Goal: Task Accomplishment & Management: Manage account settings

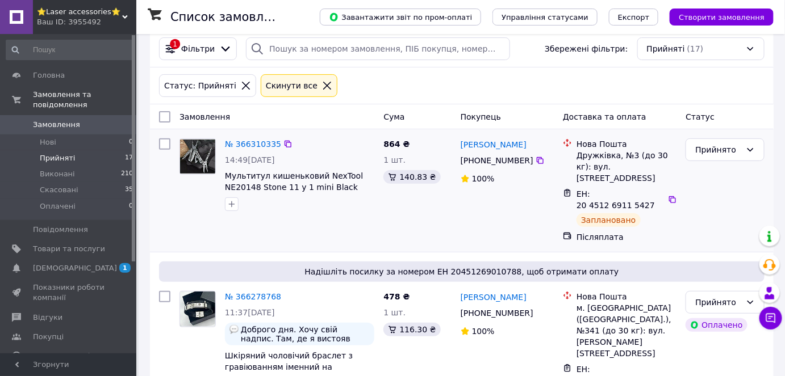
scroll to position [309, 0]
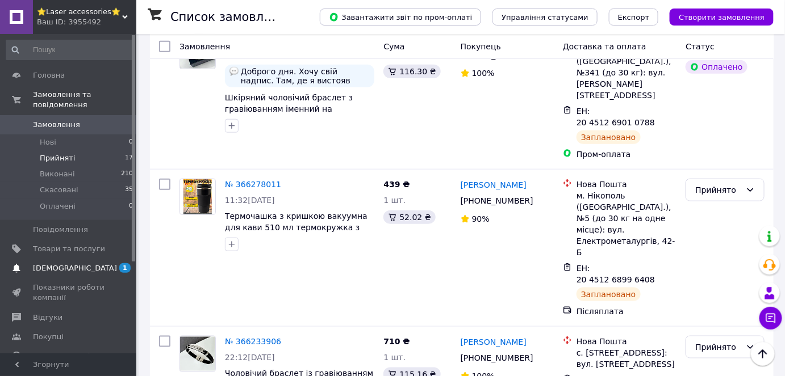
click at [72, 263] on span "[DEMOGRAPHIC_DATA]" at bounding box center [75, 268] width 84 height 10
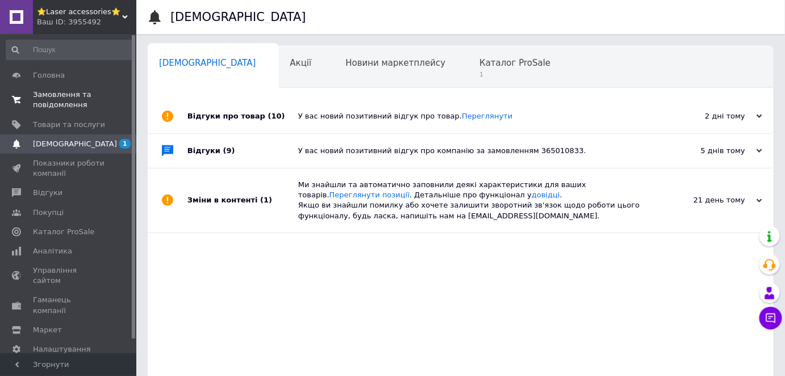
click at [64, 100] on span "Замовлення та повідомлення" at bounding box center [69, 100] width 72 height 20
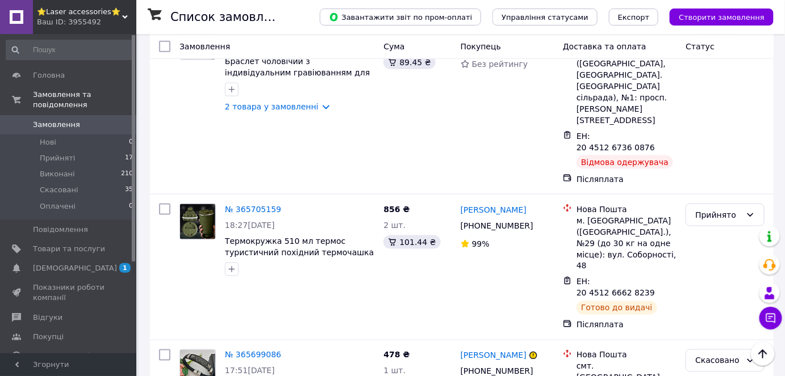
scroll to position [1961, 0]
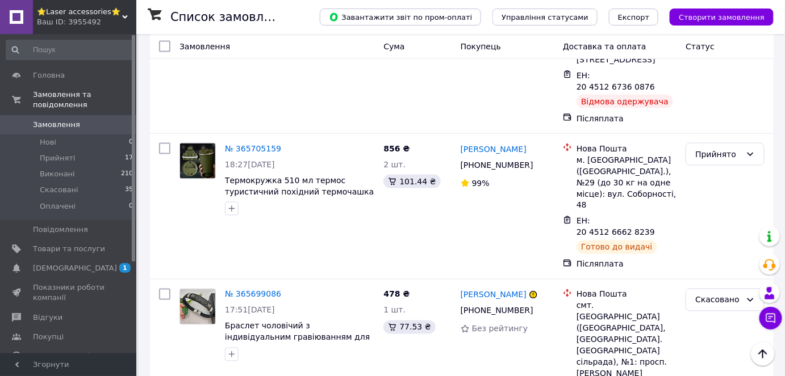
click at [709, 127] on li "Виконано" at bounding box center [725, 126] width 78 height 20
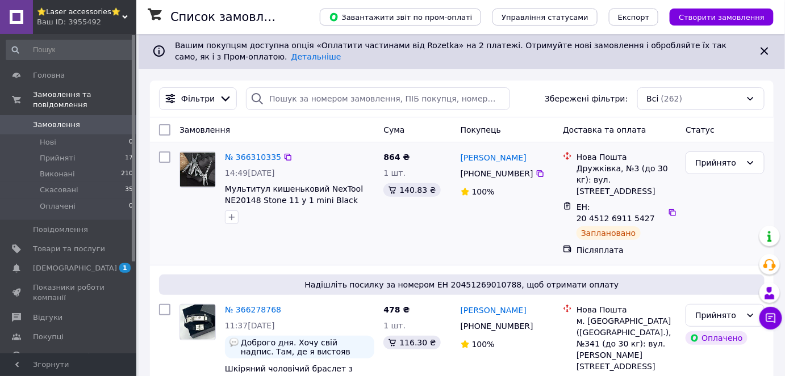
scroll to position [0, 0]
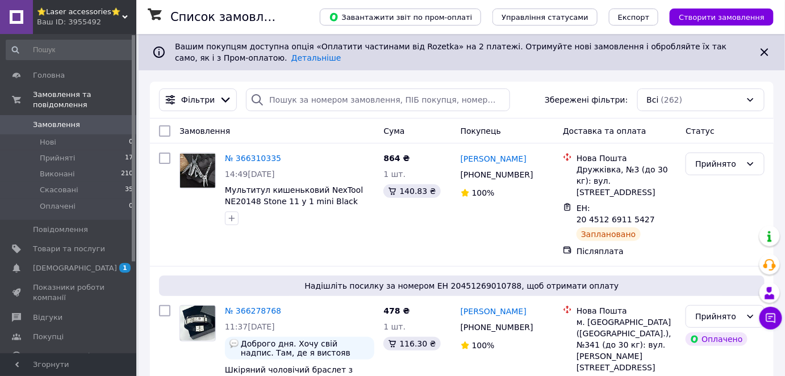
drag, startPoint x: 65, startPoint y: 144, endPoint x: 161, endPoint y: 164, distance: 98.6
click at [65, 153] on span "Прийняті" at bounding box center [57, 158] width 35 height 10
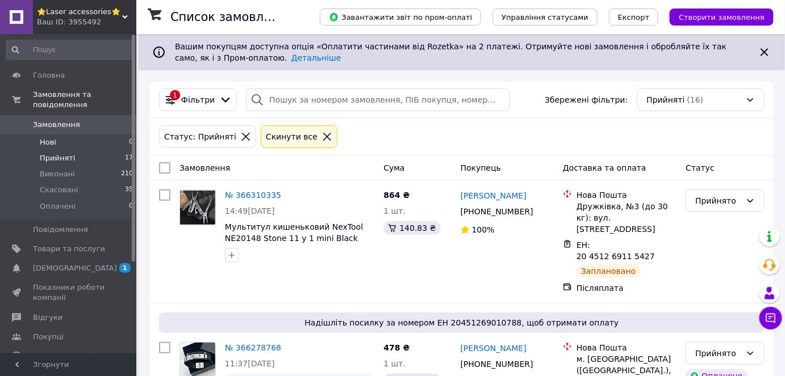
click at [47, 137] on span "Нові" at bounding box center [48, 142] width 16 height 10
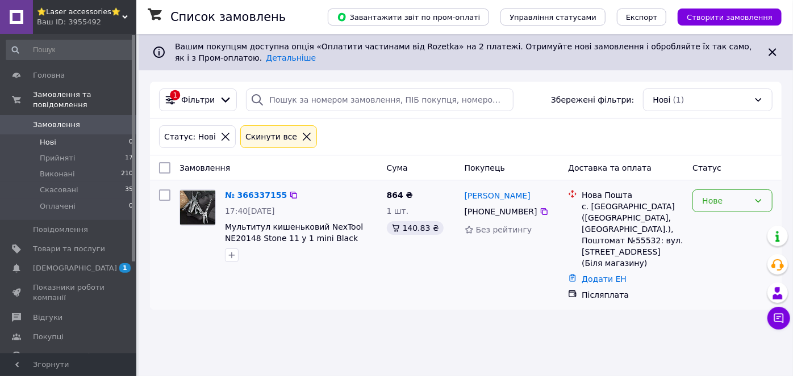
click at [748, 207] on div "Нове" at bounding box center [732, 201] width 80 height 23
drag, startPoint x: 735, startPoint y: 220, endPoint x: 416, endPoint y: 266, distance: 322.3
click at [734, 221] on li "Прийнято" at bounding box center [732, 225] width 79 height 20
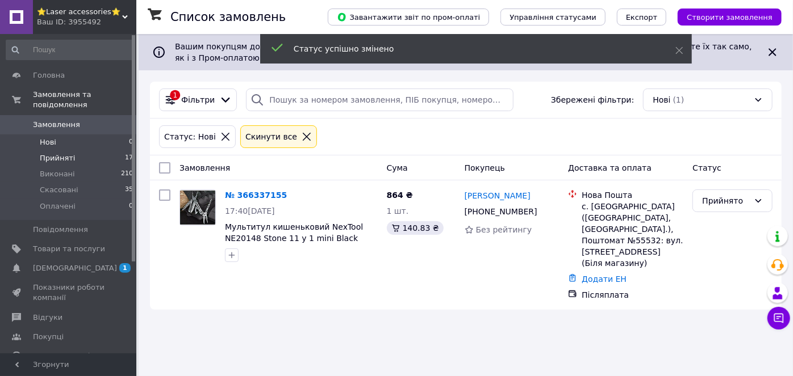
click at [64, 153] on span "Прийняті" at bounding box center [57, 158] width 35 height 10
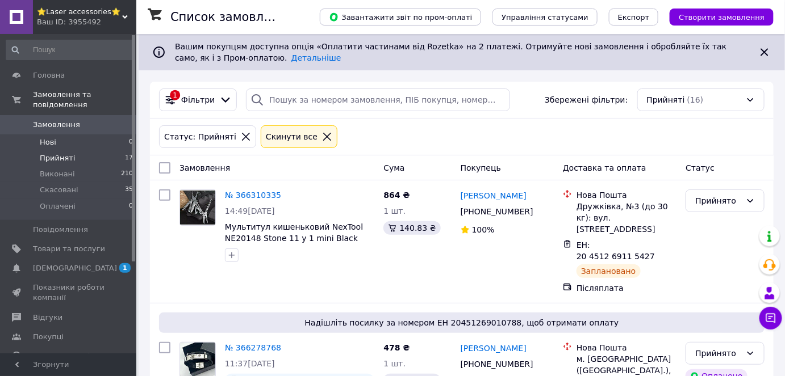
click at [39, 135] on li "Нові 0" at bounding box center [70, 143] width 140 height 16
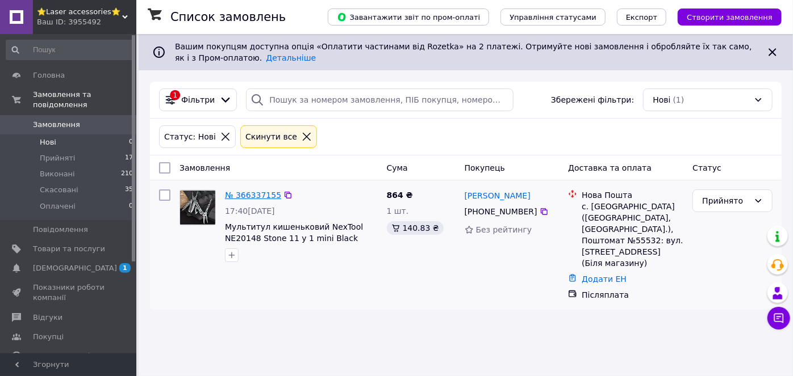
click at [245, 193] on link "№ 366337155" at bounding box center [253, 195] width 56 height 9
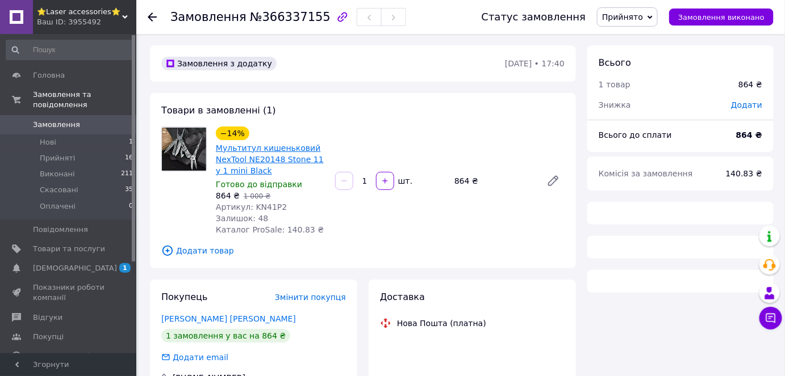
click at [259, 146] on link "Мультитул кишеньковий NexTool NE20148 Stone 11 у 1 mini Black" at bounding box center [270, 160] width 108 height 32
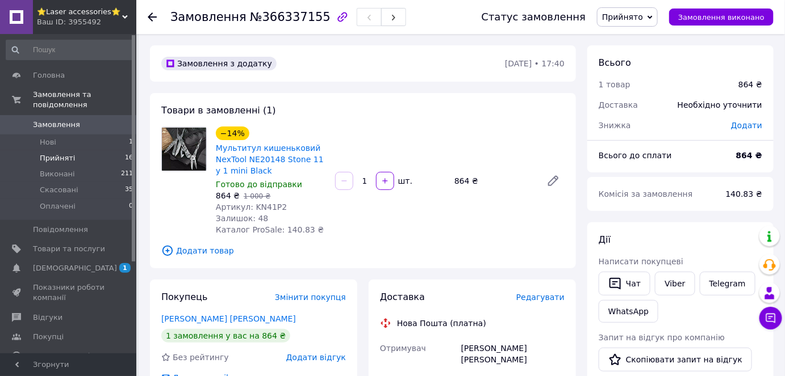
click at [62, 153] on span "Прийняті" at bounding box center [57, 158] width 35 height 10
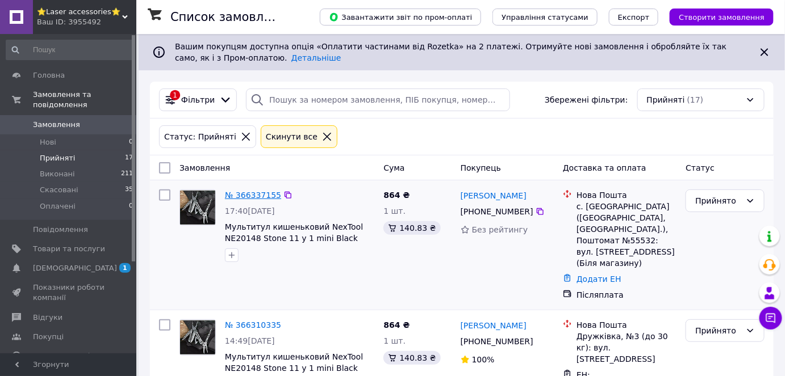
click at [245, 191] on link "№ 366337155" at bounding box center [253, 195] width 56 height 9
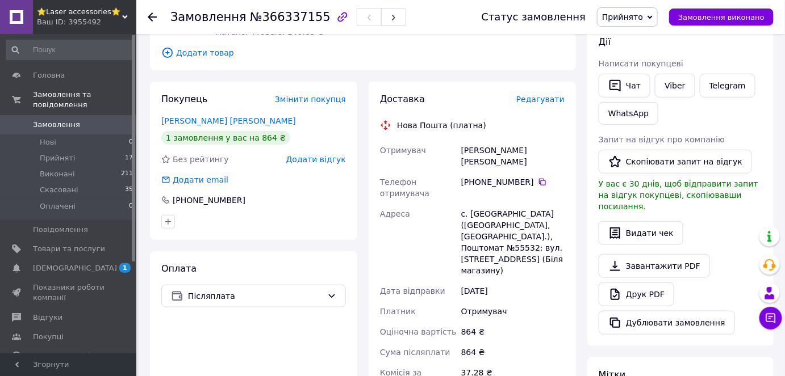
scroll to position [216, 0]
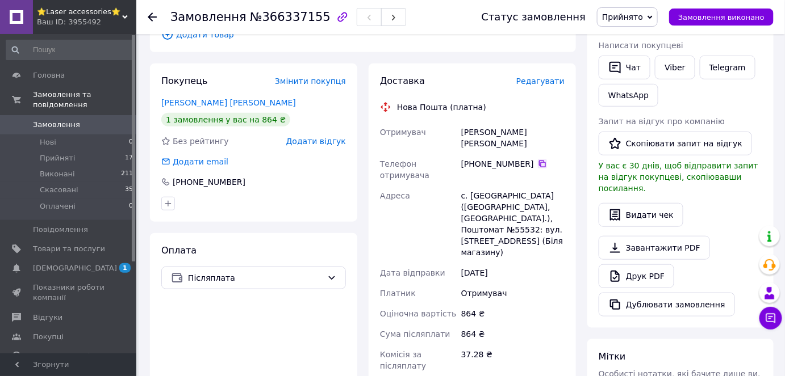
click at [538, 160] on icon at bounding box center [542, 164] width 9 height 9
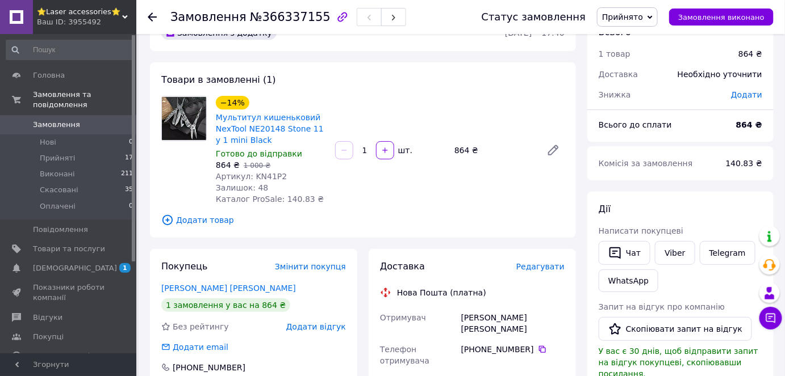
scroll to position [0, 0]
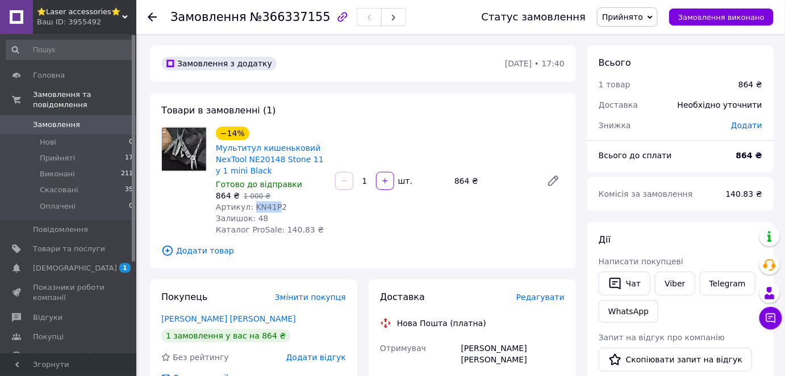
drag, startPoint x: 250, startPoint y: 206, endPoint x: 485, endPoint y: 328, distance: 264.1
click at [271, 208] on span "Артикул: KN41P2" at bounding box center [251, 207] width 71 height 9
copy span "KN41P"
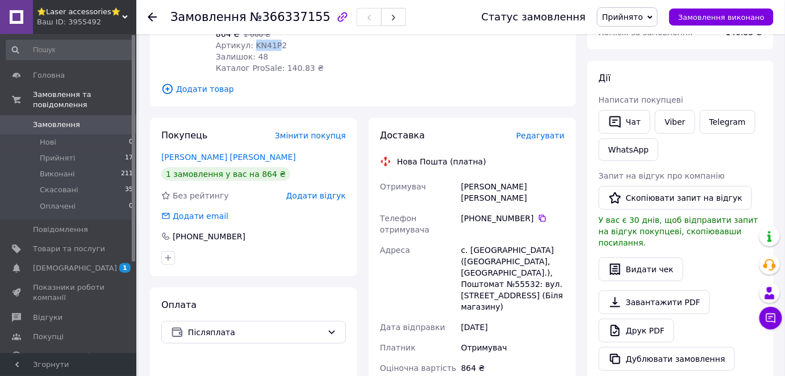
scroll to position [258, 0]
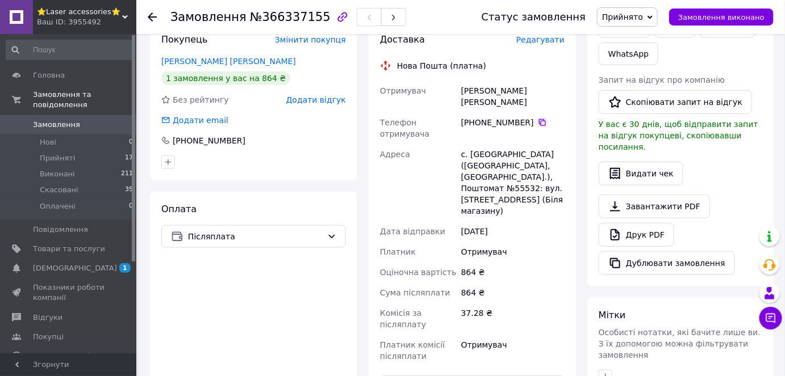
click at [539, 118] on icon at bounding box center [542, 122] width 9 height 9
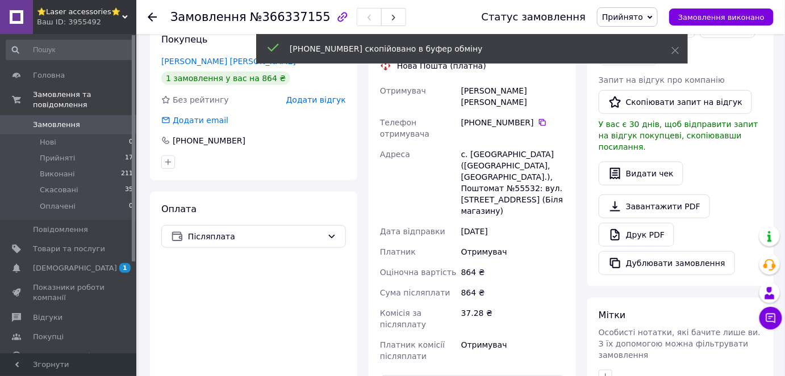
scroll to position [154, 0]
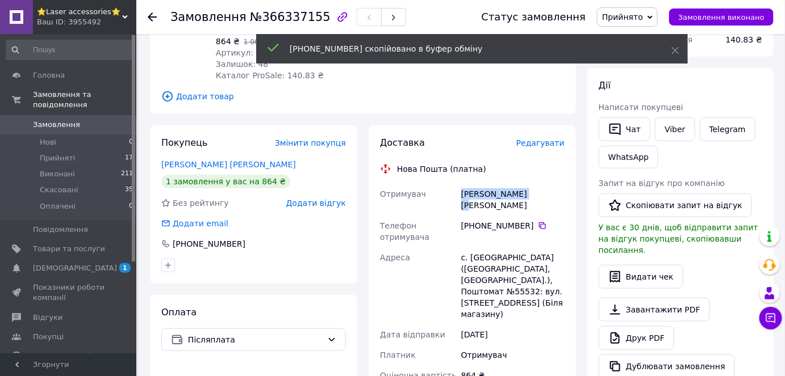
drag, startPoint x: 462, startPoint y: 193, endPoint x: 531, endPoint y: 191, distance: 69.9
click at [531, 191] on div "[PERSON_NAME] [PERSON_NAME]" at bounding box center [513, 200] width 108 height 32
copy div "[PERSON_NAME] [PERSON_NAME]"
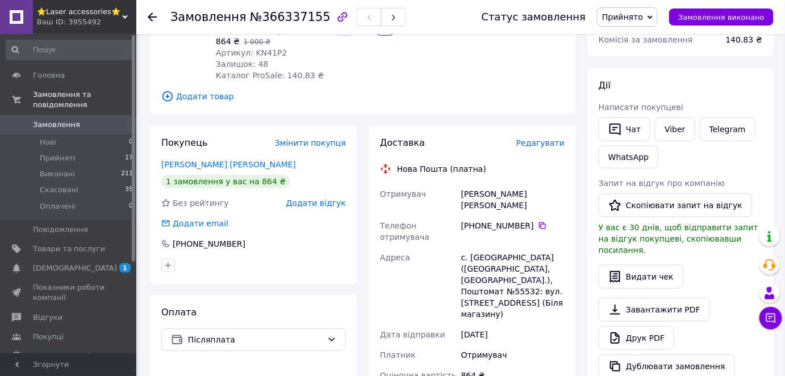
click at [529, 220] on div "[PHONE_NUMBER]" at bounding box center [512, 225] width 103 height 11
click at [539, 223] on icon at bounding box center [542, 226] width 7 height 7
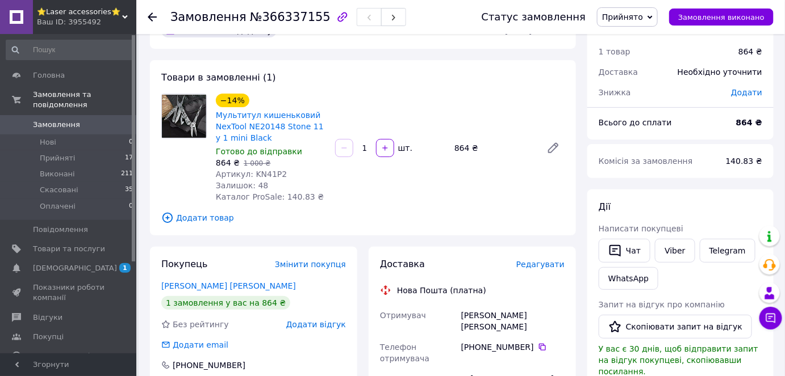
scroll to position [0, 0]
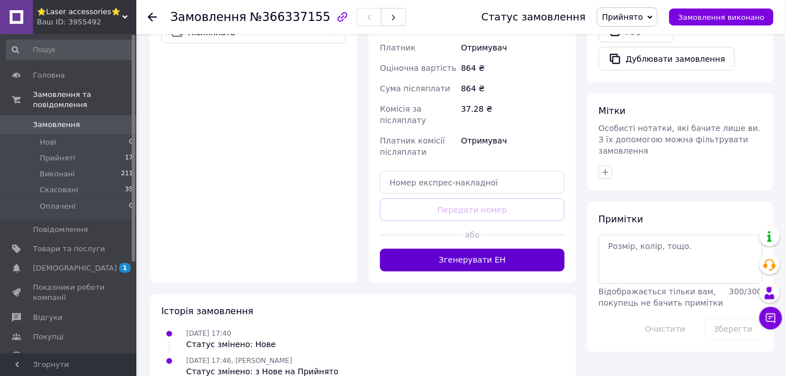
click at [476, 249] on button "Згенерувати ЕН" at bounding box center [472, 260] width 185 height 23
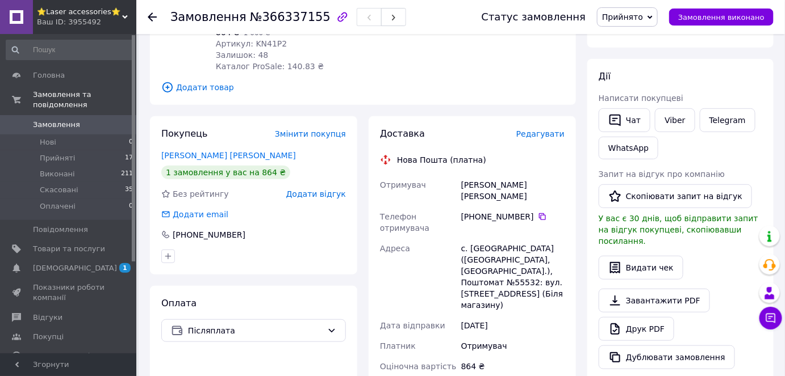
scroll to position [153, 0]
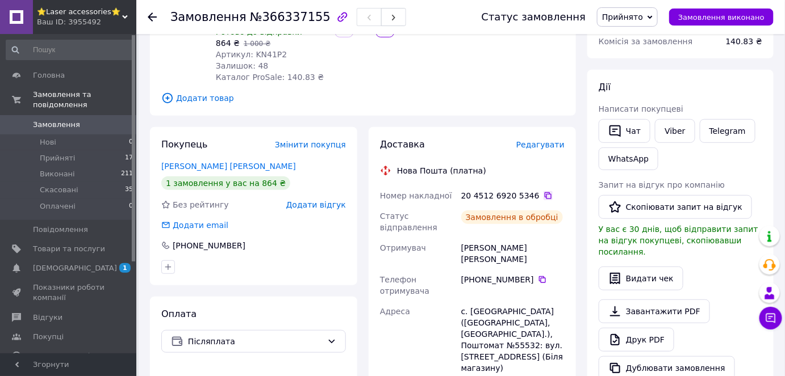
click at [543, 193] on icon at bounding box center [547, 195] width 9 height 9
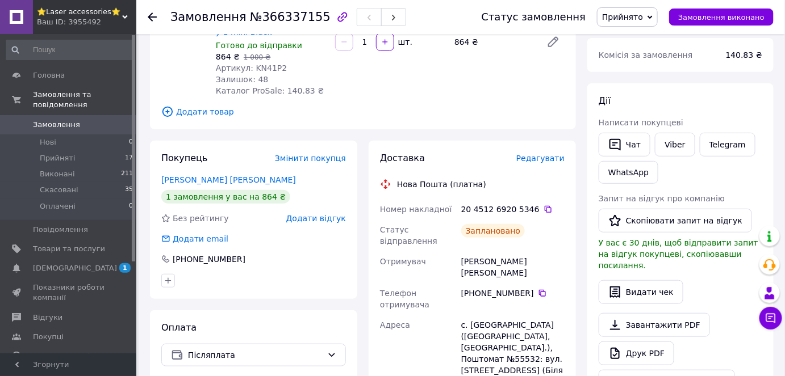
scroll to position [0, 0]
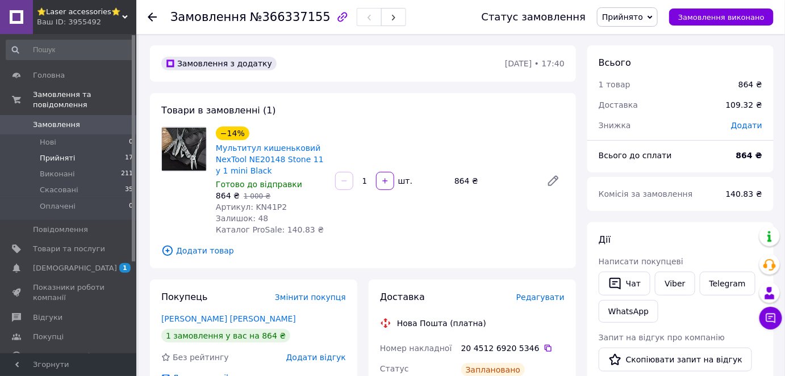
click at [48, 153] on li "Прийняті 17" at bounding box center [70, 158] width 140 height 16
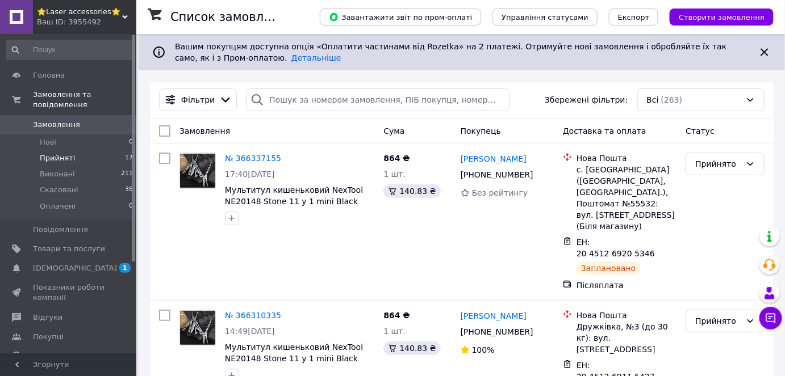
click at [46, 153] on span "Прийняті" at bounding box center [57, 158] width 35 height 10
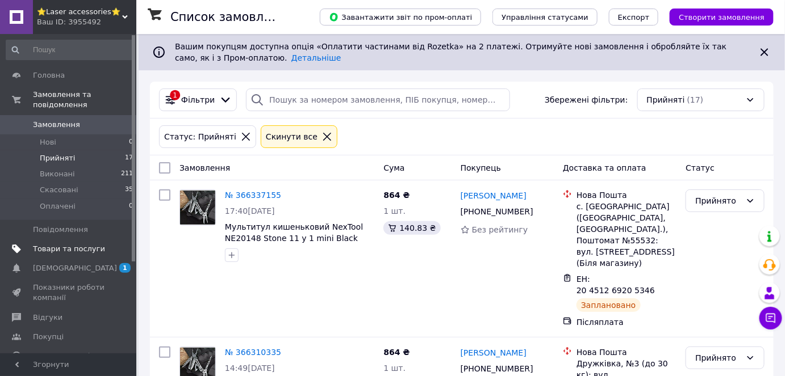
click at [50, 244] on span "Товари та послуги" at bounding box center [69, 249] width 72 height 10
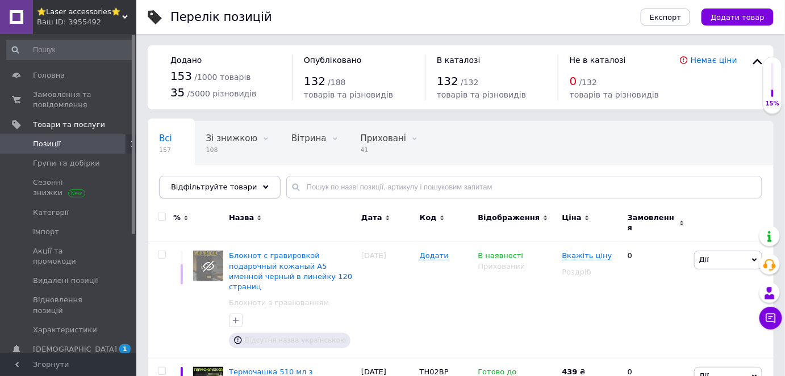
click at [218, 183] on span "Відфільтруйте товари" at bounding box center [214, 187] width 86 height 9
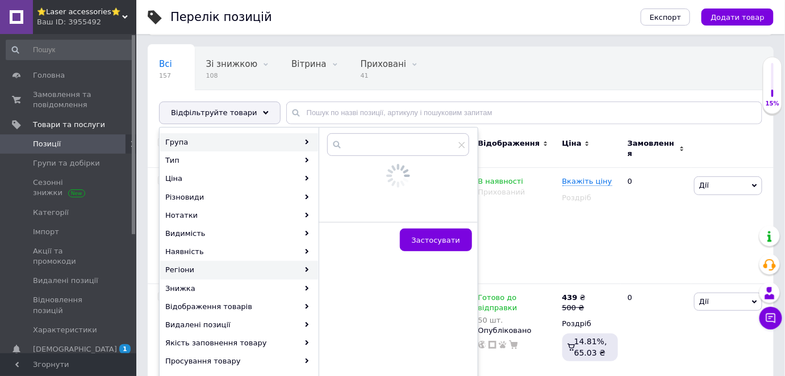
scroll to position [103, 0]
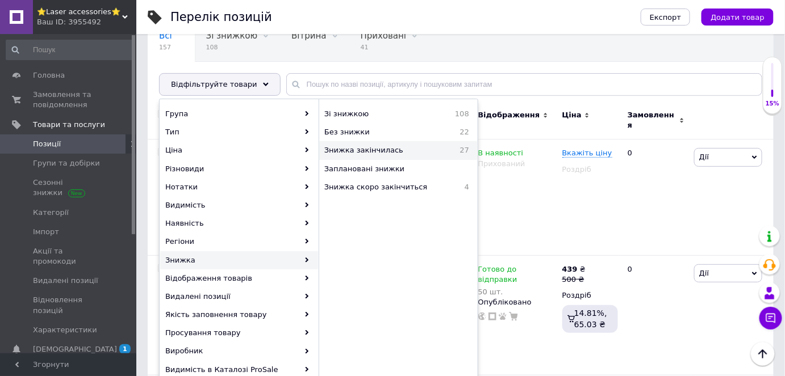
click at [387, 152] on span "Знижка закінчилась" at bounding box center [385, 150] width 122 height 10
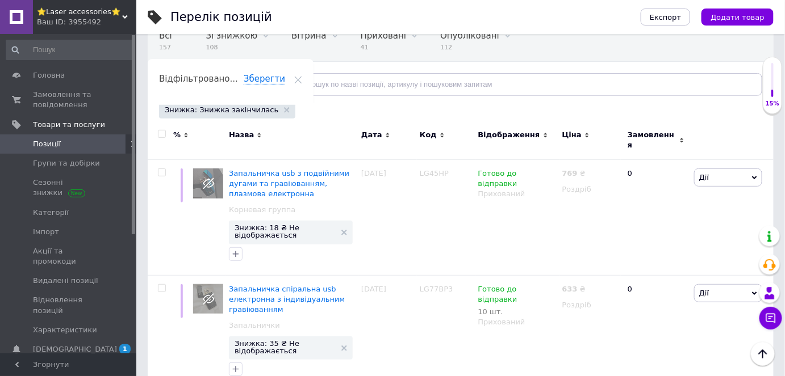
click at [214, 86] on span "Відфільтруйте товари" at bounding box center [214, 84] width 86 height 9
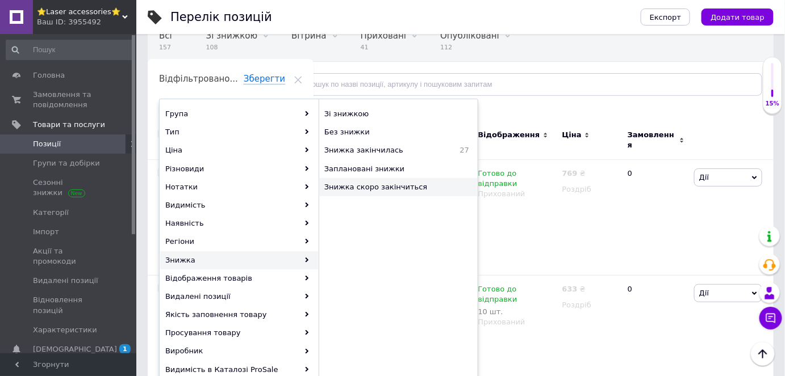
click at [401, 186] on span "Знижка скоро закінчиться" at bounding box center [392, 187] width 137 height 10
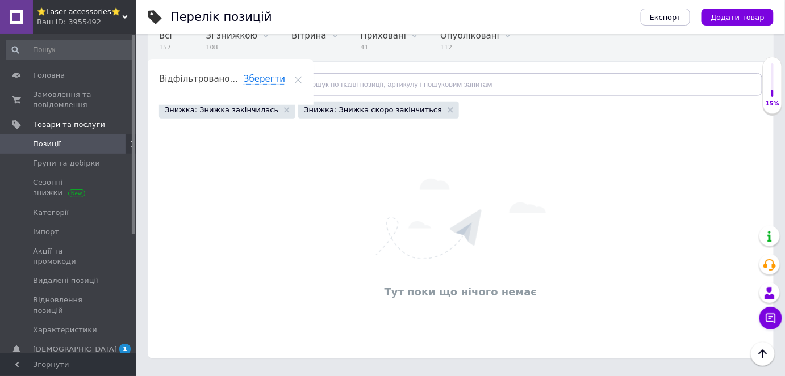
scroll to position [96, 0]
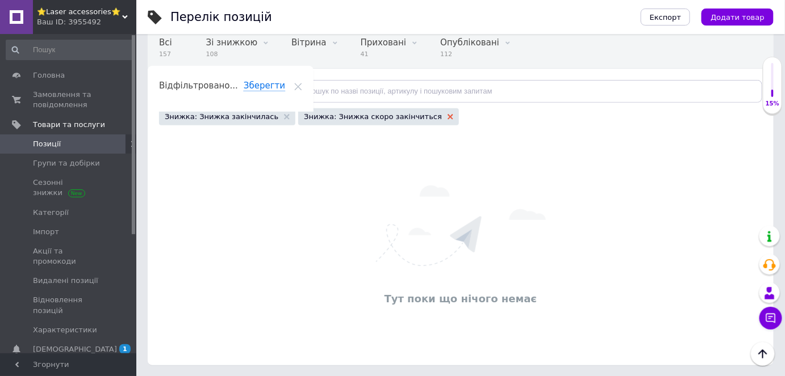
click at [447, 117] on use at bounding box center [450, 117] width 6 height 6
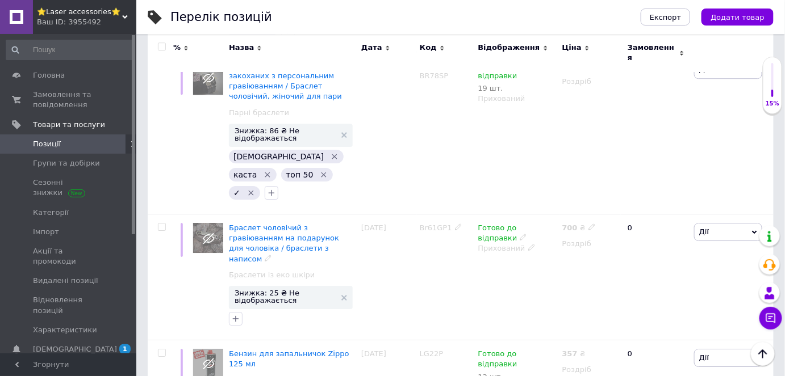
scroll to position [1342, 0]
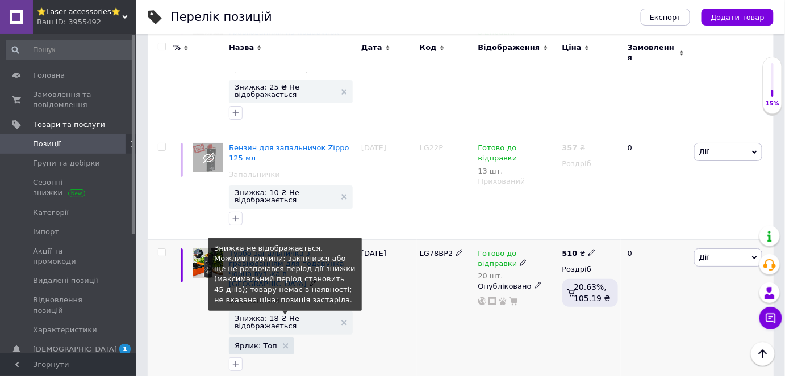
click at [294, 315] on span "Знижка: 18 ₴ Не відображається" at bounding box center [285, 322] width 101 height 15
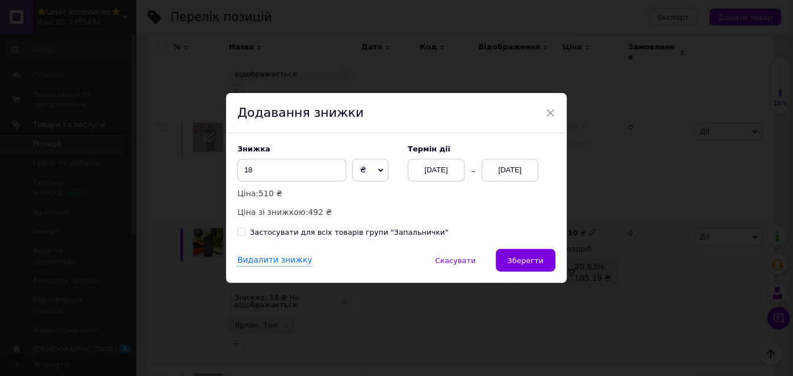
click at [520, 170] on div "[DATE]" at bounding box center [509, 170] width 57 height 23
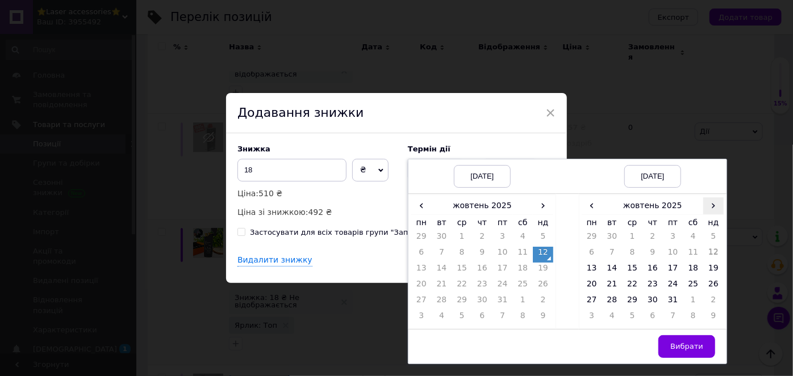
click at [710, 204] on span "›" at bounding box center [713, 206] width 20 height 16
drag, startPoint x: 633, startPoint y: 301, endPoint x: 651, endPoint y: 317, distance: 24.5
click at [633, 302] on td "26" at bounding box center [632, 303] width 20 height 16
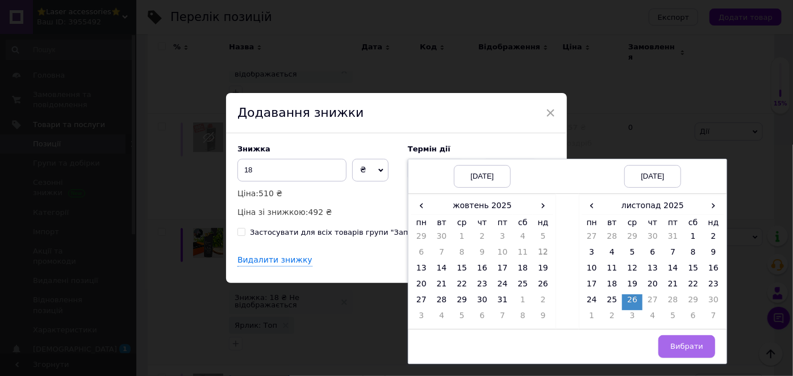
click at [684, 347] on span "Вибрати" at bounding box center [686, 346] width 33 height 9
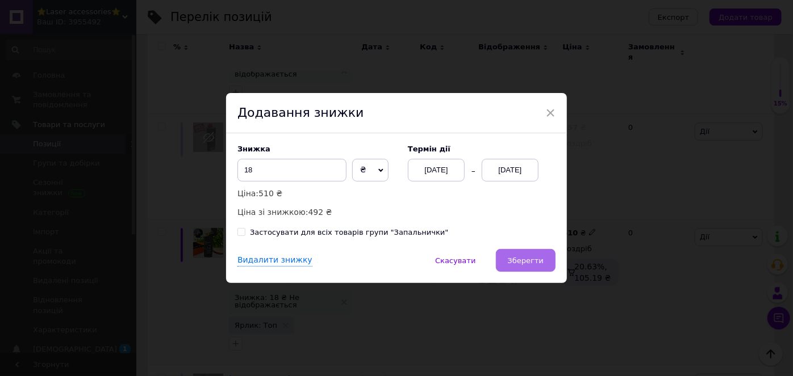
click at [514, 258] on span "Зберегти" at bounding box center [526, 261] width 36 height 9
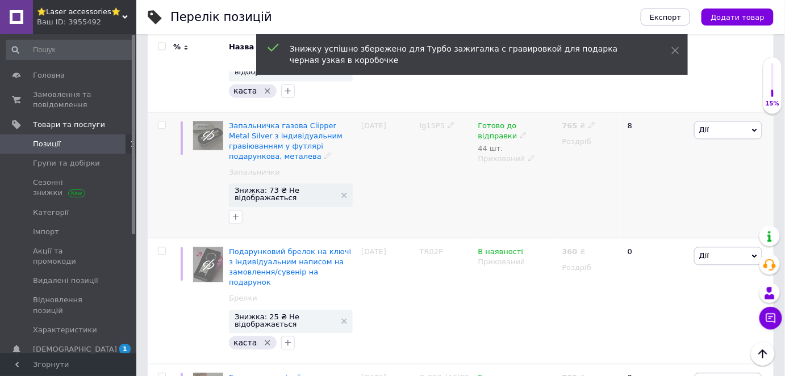
scroll to position [2259, 0]
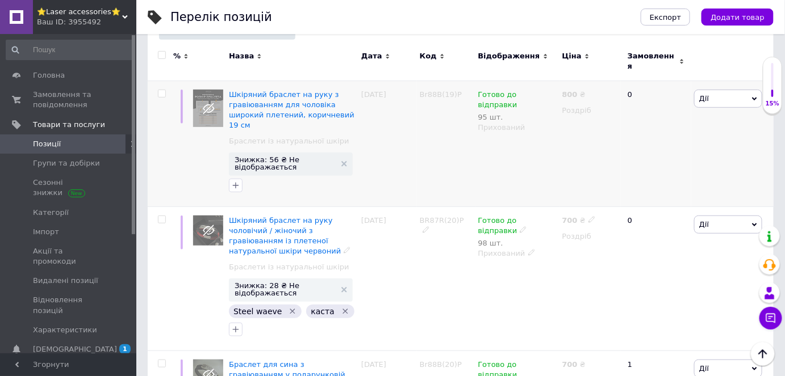
scroll to position [51, 0]
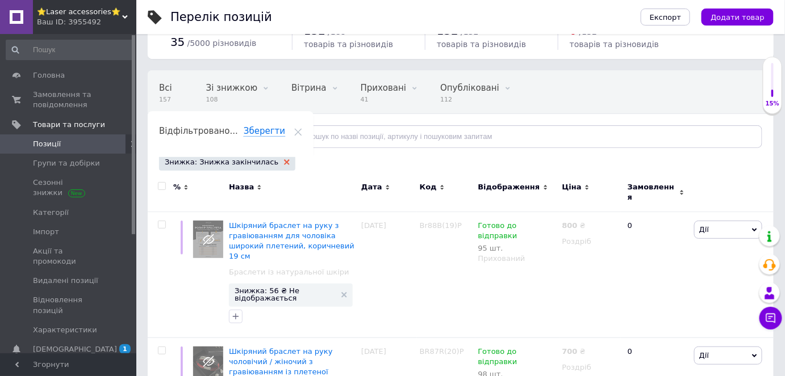
click at [284, 164] on icon at bounding box center [287, 163] width 6 height 6
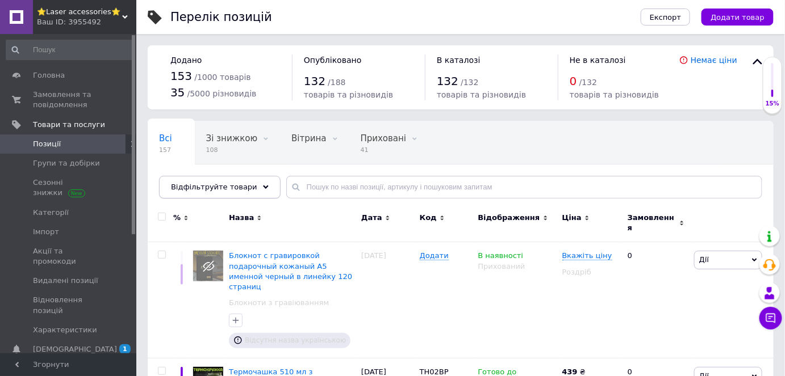
click at [237, 195] on div "Відфільтруйте товари" at bounding box center [220, 187] width 122 height 23
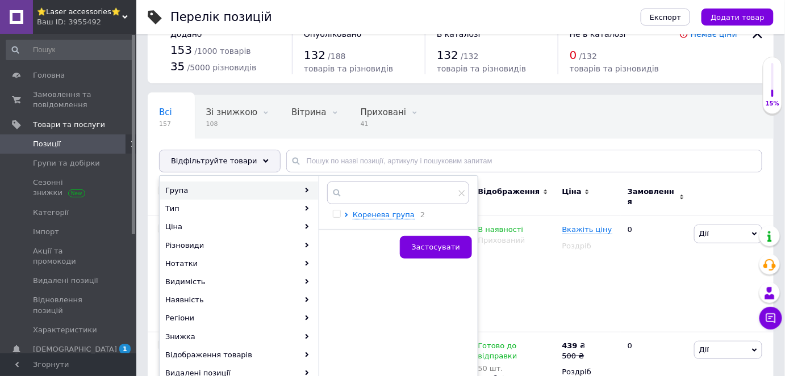
scroll to position [51, 0]
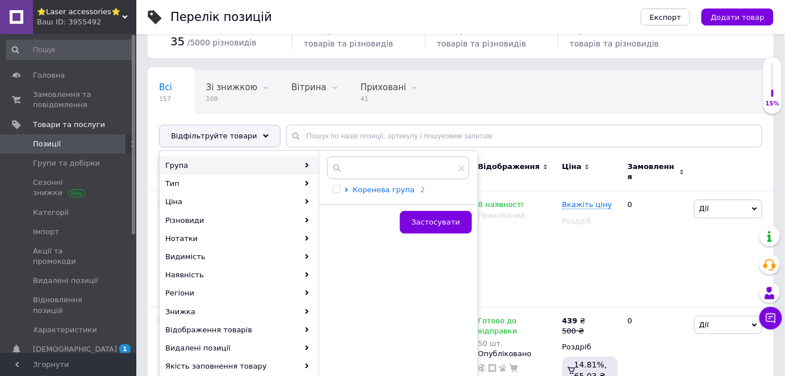
click at [373, 188] on span "Коренева група" at bounding box center [384, 190] width 62 height 9
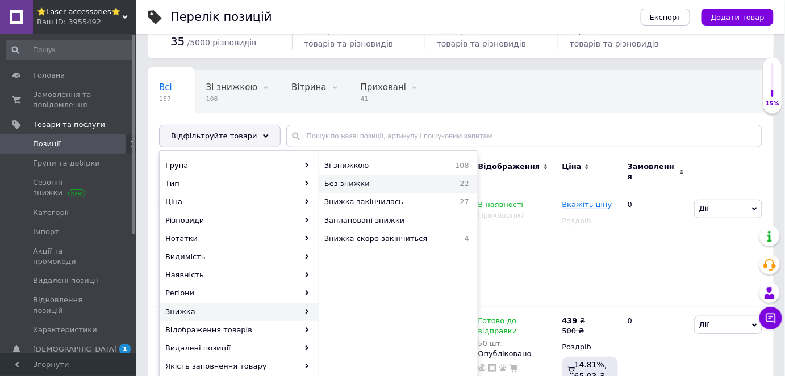
click at [386, 187] on span "Без знижки" at bounding box center [378, 184] width 108 height 10
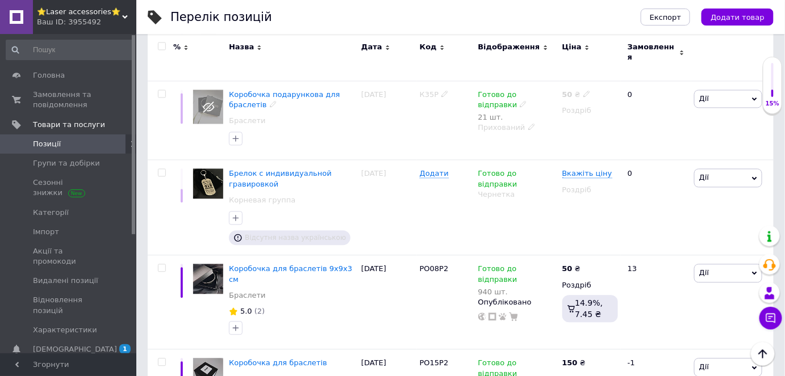
scroll to position [774, 0]
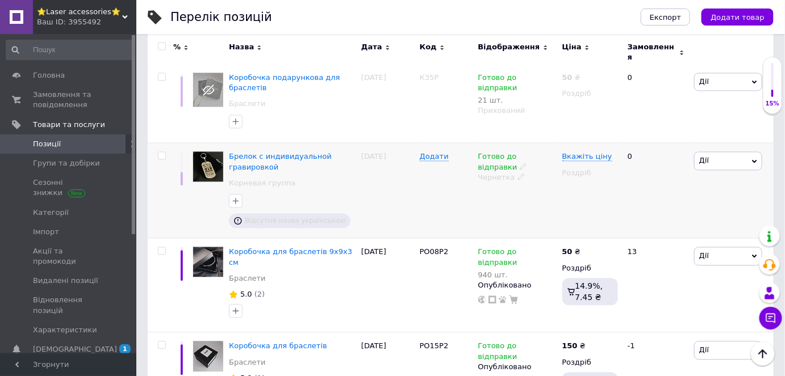
click at [518, 173] on icon at bounding box center [521, 176] width 7 height 7
click at [505, 207] on li "Прихований" at bounding box center [515, 215] width 82 height 16
click at [161, 152] on input "checkbox" at bounding box center [161, 155] width 7 height 7
checkbox input "true"
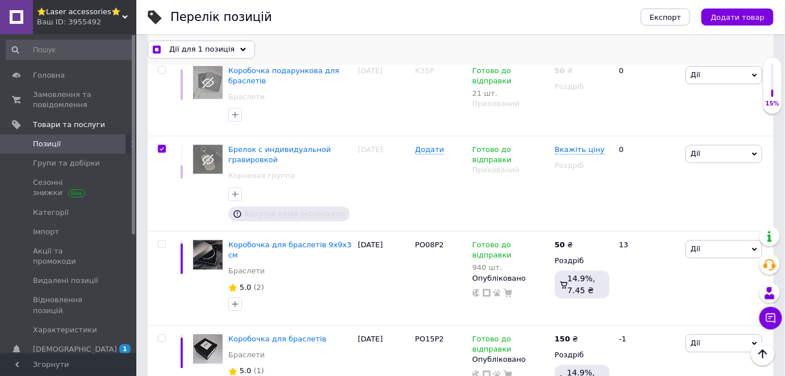
click at [224, 53] on span "Дії для 1 позиція" at bounding box center [201, 49] width 65 height 10
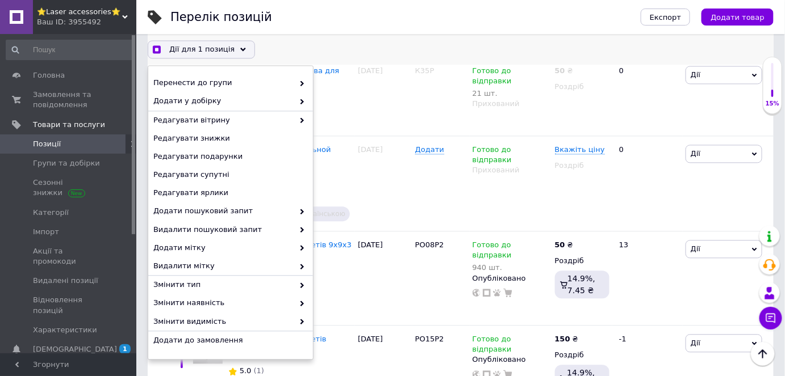
scroll to position [103, 0]
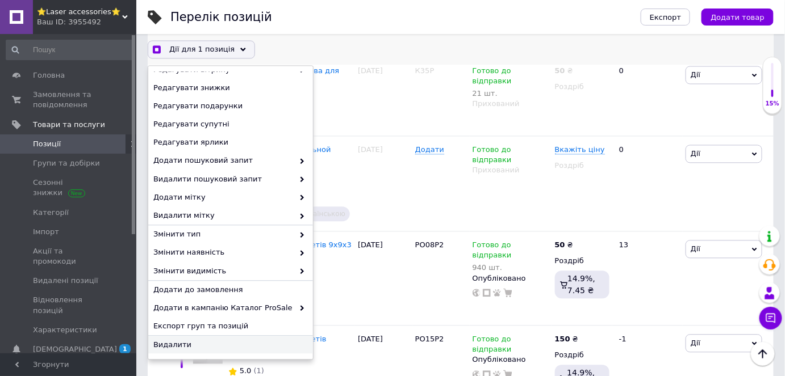
click at [181, 344] on span "Видалити" at bounding box center [229, 346] width 152 height 10
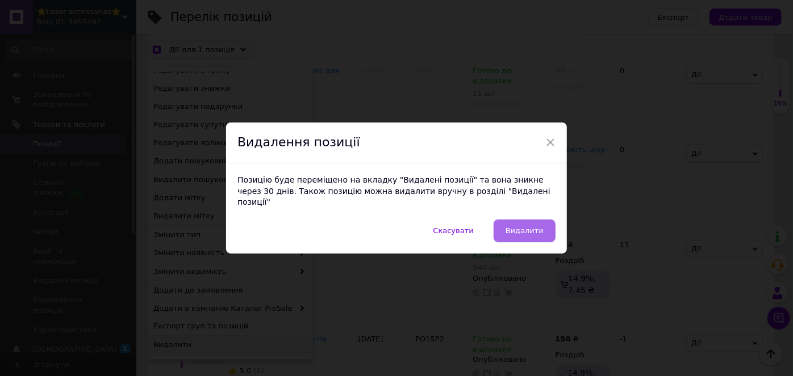
click at [533, 227] on span "Видалити" at bounding box center [524, 231] width 38 height 9
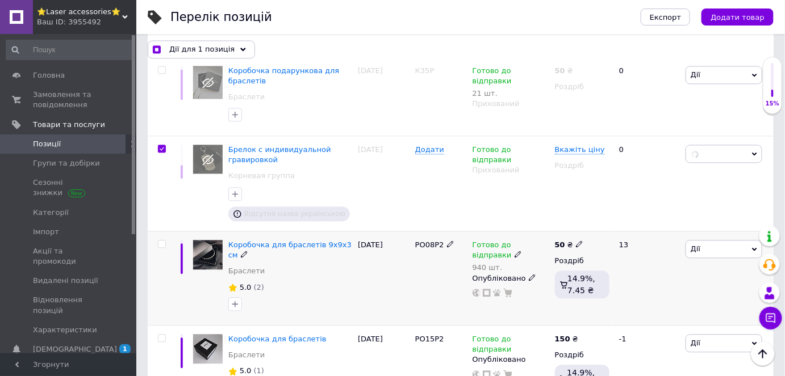
checkbox input "true"
checkbox input "false"
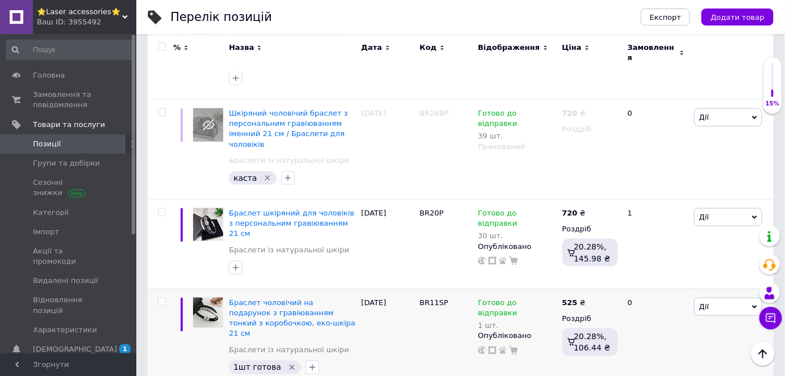
scroll to position [1840, 0]
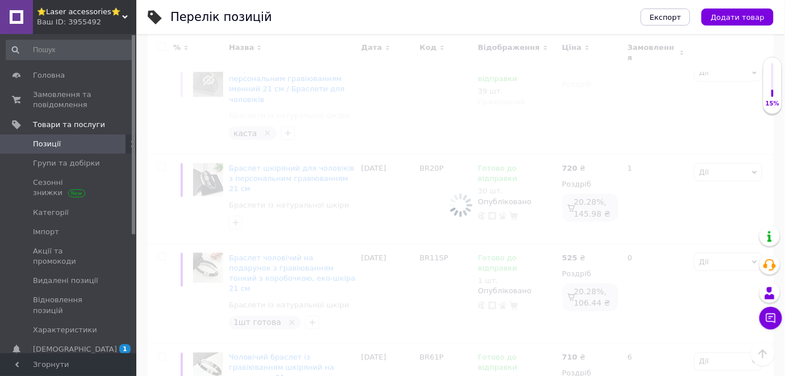
scroll to position [5, 0]
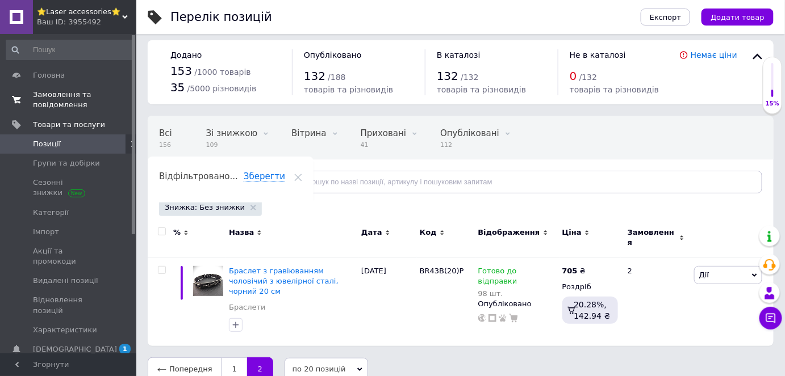
click at [48, 93] on span "Замовлення та повідомлення" at bounding box center [69, 100] width 72 height 20
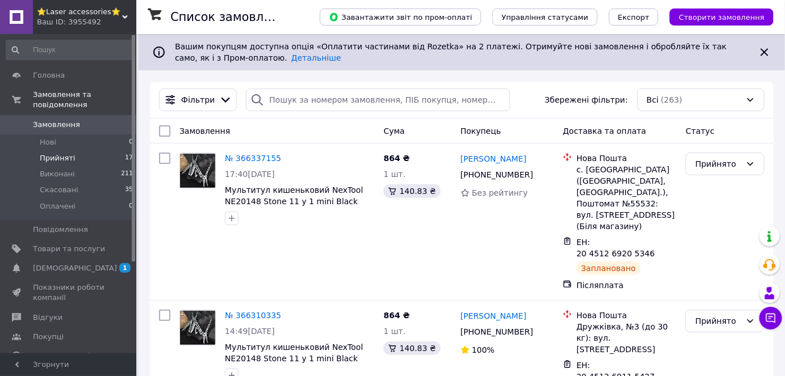
click at [48, 153] on span "Прийняті" at bounding box center [57, 158] width 35 height 10
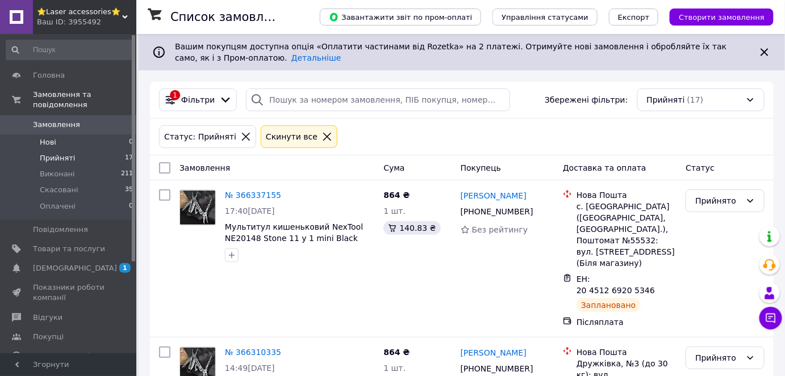
click at [42, 137] on span "Нові" at bounding box center [48, 142] width 16 height 10
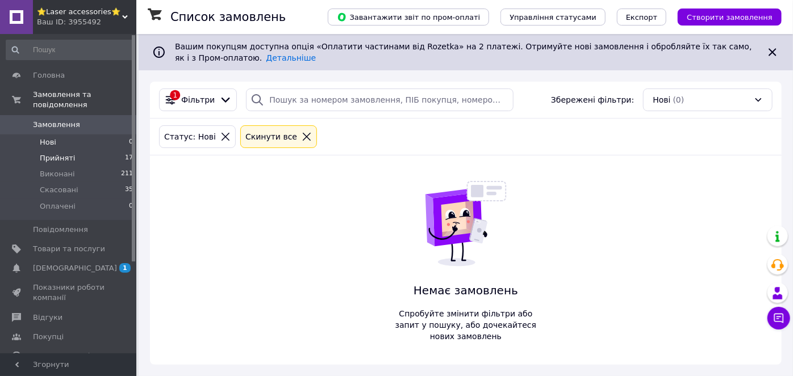
click at [53, 153] on span "Прийняті" at bounding box center [57, 158] width 35 height 10
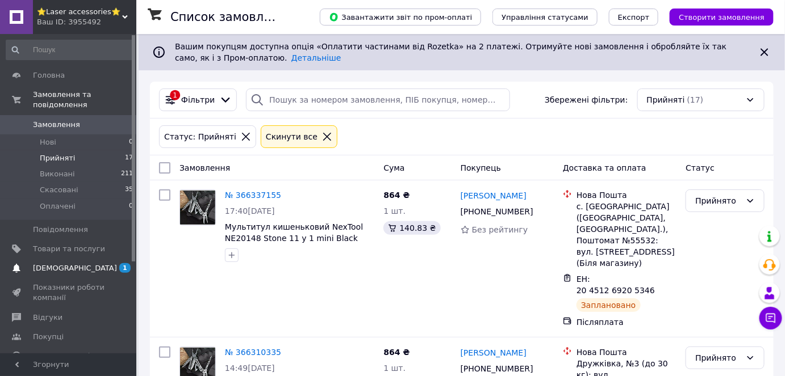
click at [79, 263] on span "[DEMOGRAPHIC_DATA]" at bounding box center [69, 268] width 72 height 10
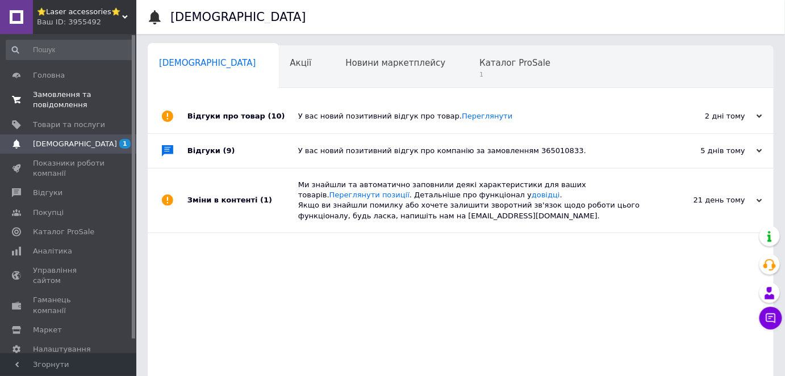
click at [58, 87] on link "Замовлення та повідомлення 0 0" at bounding box center [70, 100] width 140 height 30
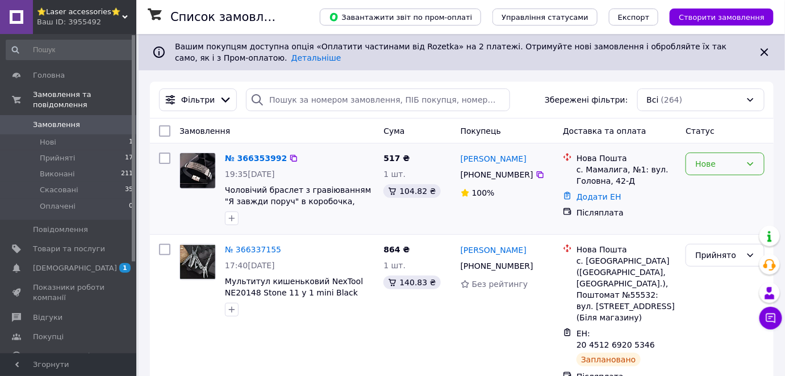
click at [722, 161] on div "Нове" at bounding box center [718, 164] width 46 height 12
click at [710, 182] on li "Прийнято" at bounding box center [725, 188] width 78 height 20
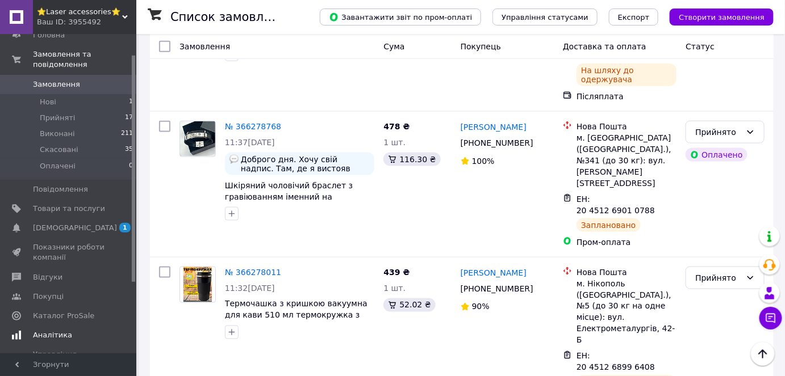
scroll to position [103, 0]
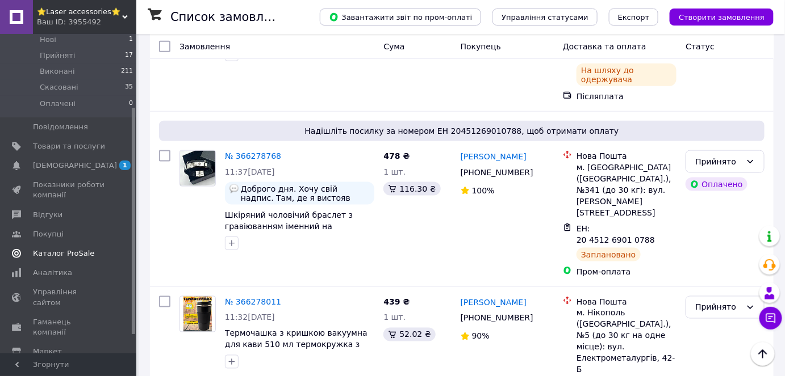
click at [71, 249] on span "Каталог ProSale" at bounding box center [63, 254] width 61 height 10
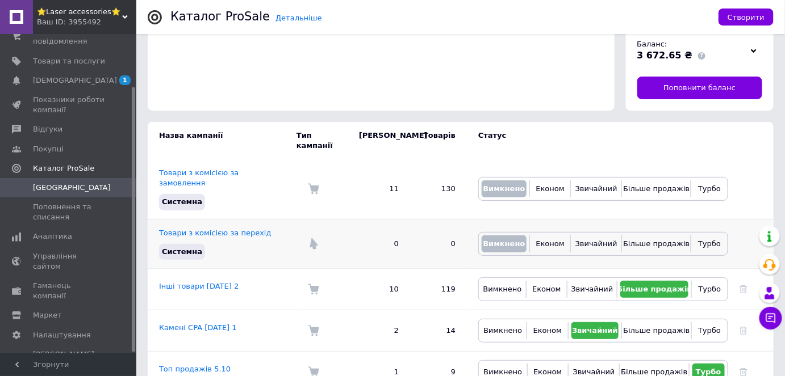
scroll to position [23, 0]
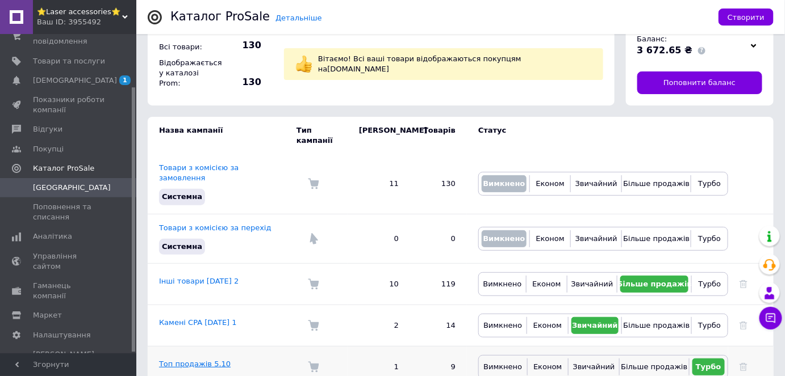
click at [198, 360] on link "Топ продажів 5.10" at bounding box center [195, 364] width 72 height 9
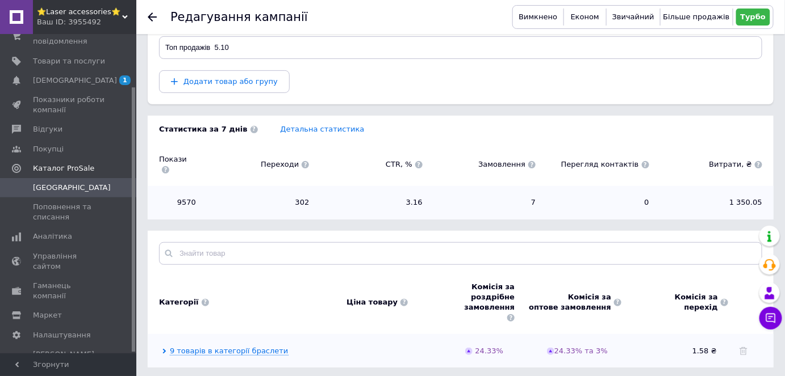
scroll to position [131, 0]
click at [316, 127] on link "Детальна статистика" at bounding box center [322, 128] width 84 height 9
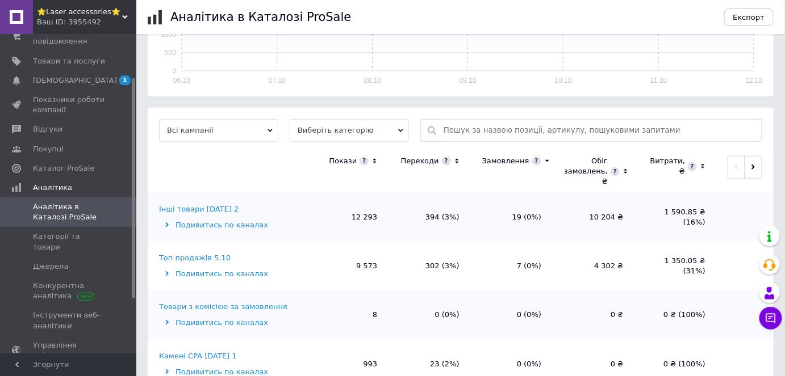
scroll to position [338, 0]
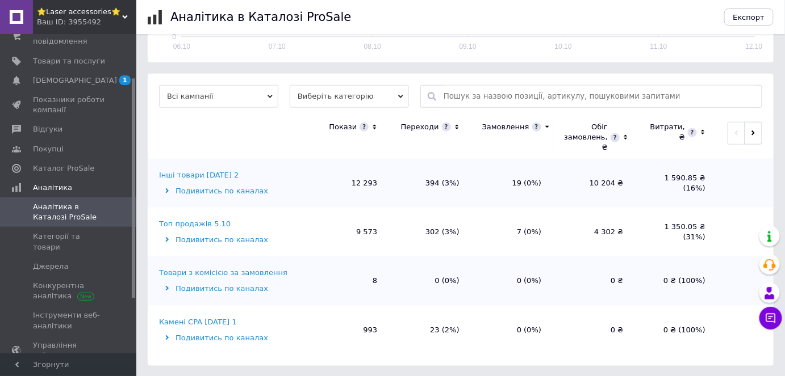
click at [207, 220] on div "Топ продажів 5.10" at bounding box center [195, 224] width 72 height 10
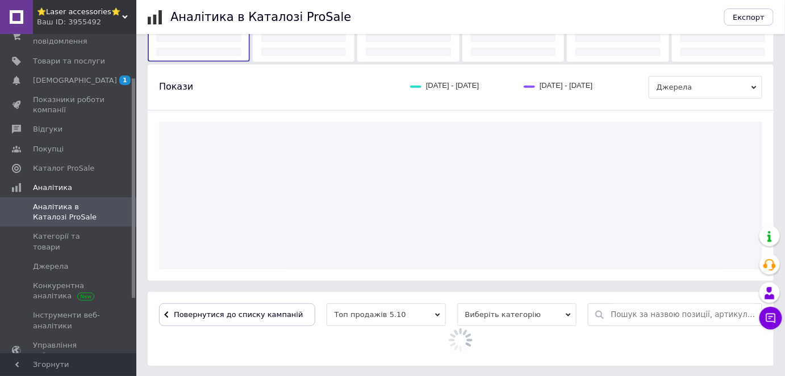
scroll to position [241, 0]
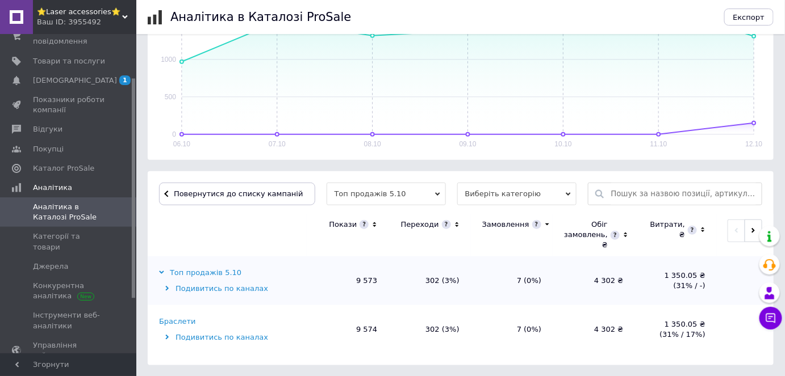
click at [244, 339] on div "Подивитись по каналах" at bounding box center [231, 338] width 145 height 10
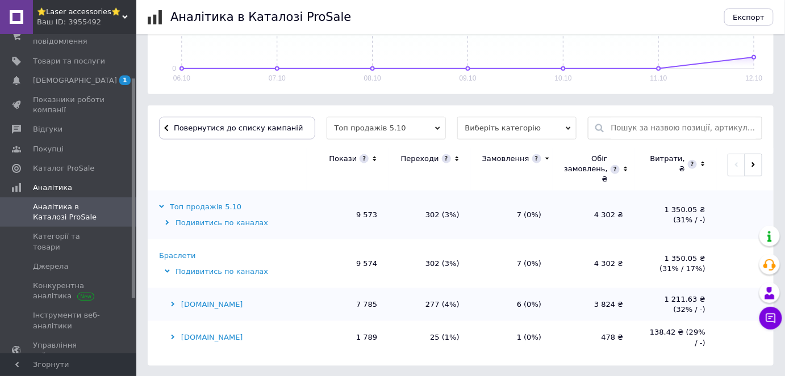
click at [201, 305] on div "[DOMAIN_NAME]" at bounding box center [231, 305] width 145 height 10
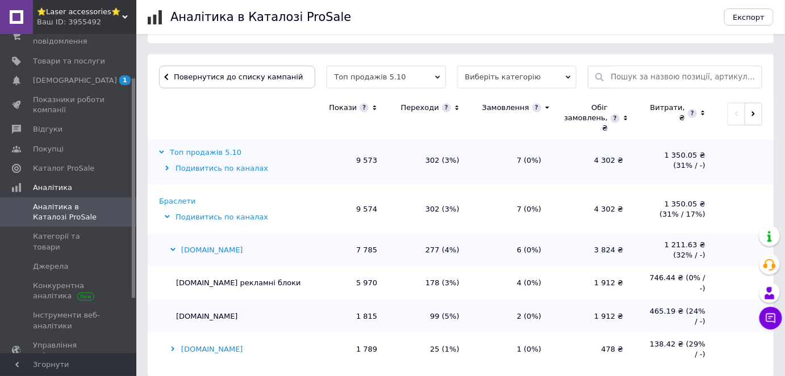
scroll to position [369, 0]
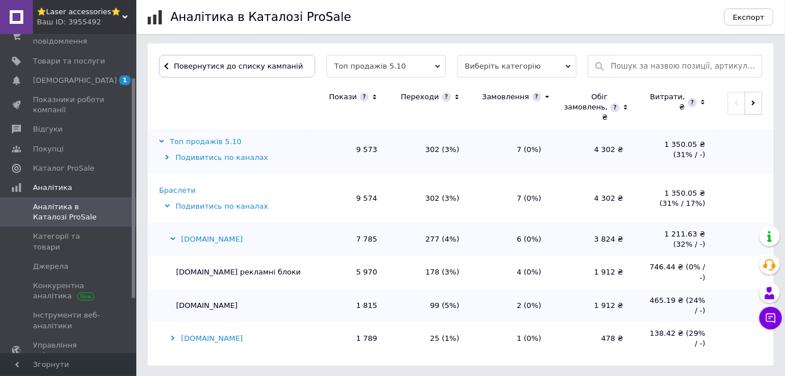
click at [754, 104] on button "button" at bounding box center [753, 103] width 18 height 23
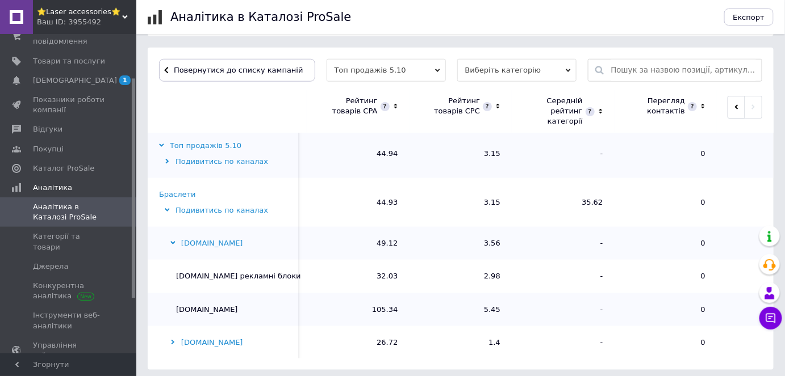
scroll to position [0, 0]
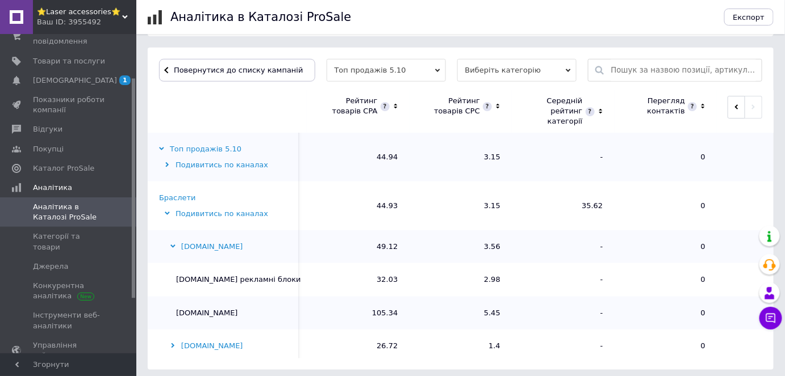
drag, startPoint x: 734, startPoint y: 107, endPoint x: 716, endPoint y: 115, distance: 19.8
click at [733, 107] on button "button" at bounding box center [736, 107] width 18 height 23
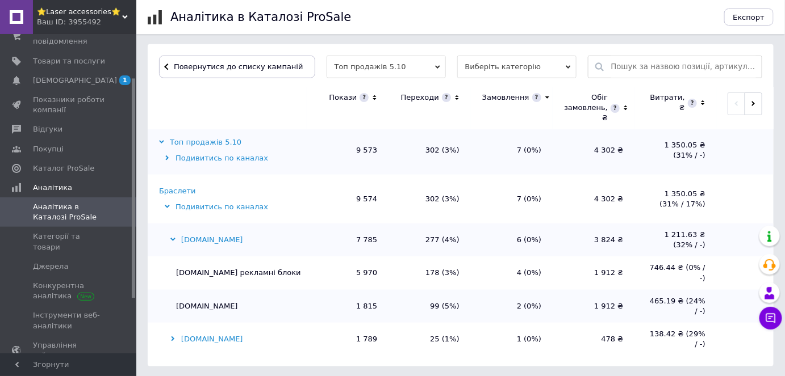
scroll to position [369, 0]
click at [192, 336] on div "[DOMAIN_NAME]" at bounding box center [231, 339] width 145 height 10
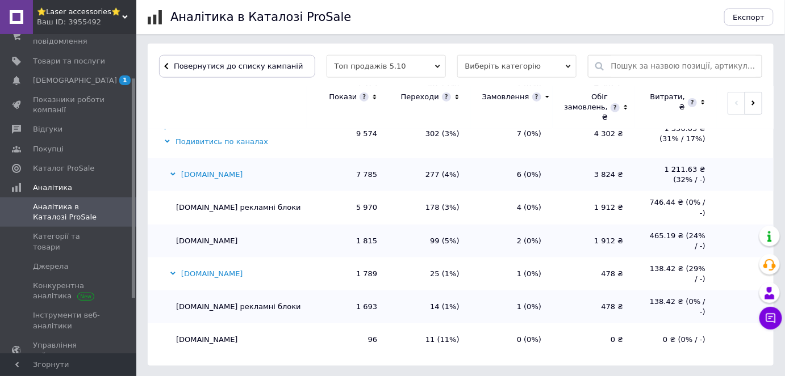
scroll to position [69, 0]
click at [195, 210] on td "[DOMAIN_NAME] рекламні блоки" at bounding box center [227, 206] width 159 height 33
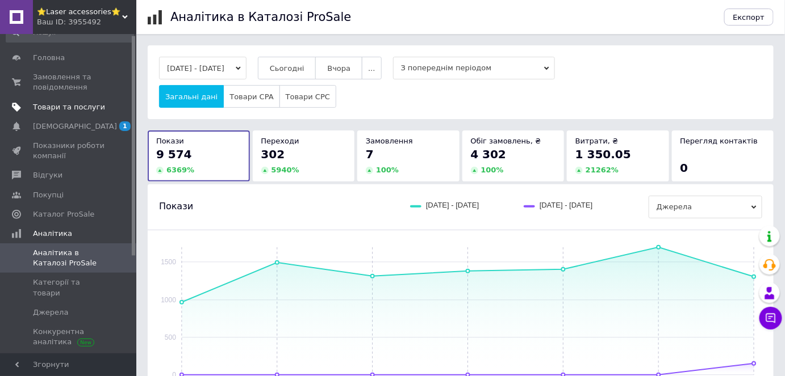
scroll to position [0, 0]
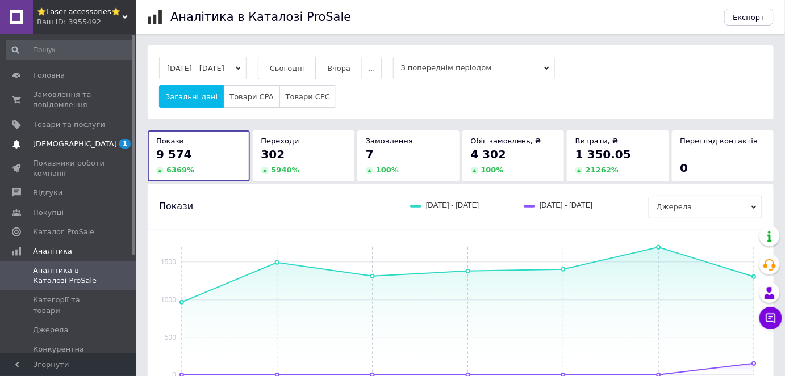
drag, startPoint x: 58, startPoint y: 140, endPoint x: 63, endPoint y: 136, distance: 6.1
click at [59, 140] on span "[DEMOGRAPHIC_DATA]" at bounding box center [75, 144] width 84 height 10
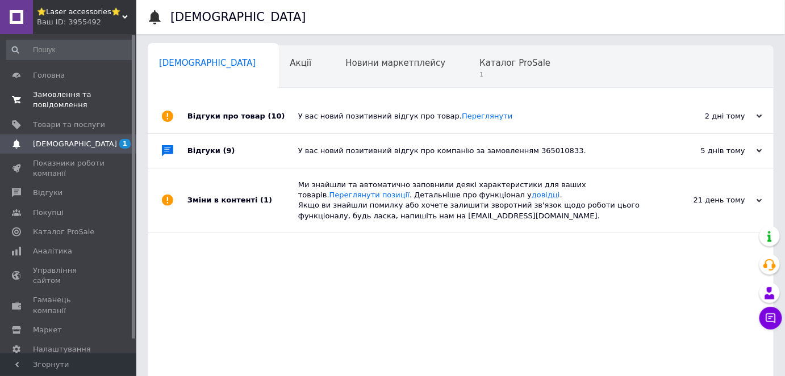
drag, startPoint x: 62, startPoint y: 100, endPoint x: 69, endPoint y: 99, distance: 6.9
click at [63, 100] on span "Замовлення та повідомлення" at bounding box center [69, 100] width 72 height 20
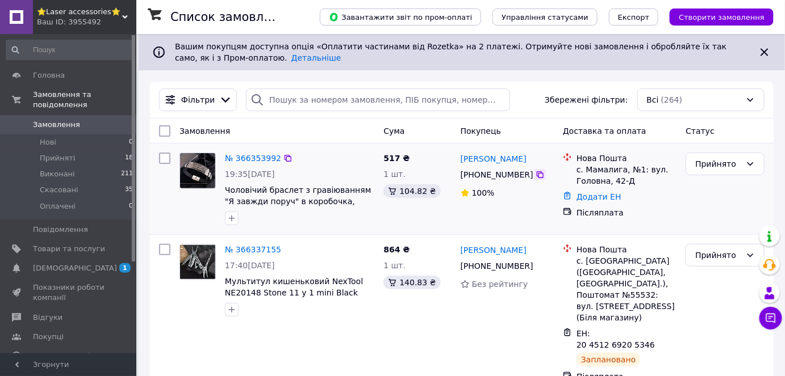
click at [535, 174] on icon at bounding box center [539, 174] width 9 height 9
click at [254, 157] on link "№ 366353992" at bounding box center [253, 158] width 56 height 9
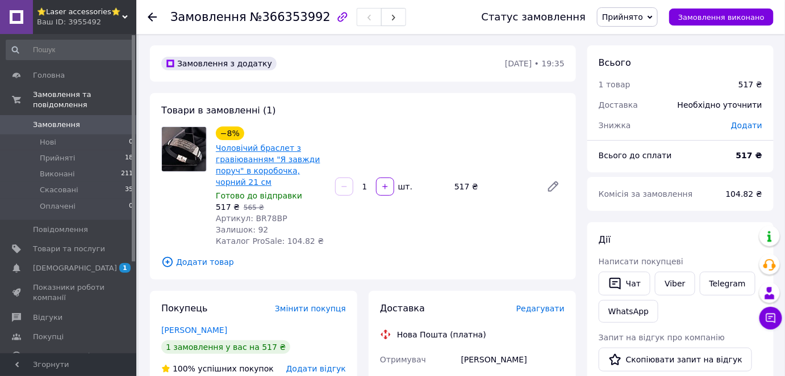
click at [259, 158] on link "Чоловічий браслет з гравіюванням "Я завжди поруч" в коробочка, чорний 21 см" at bounding box center [268, 165] width 104 height 43
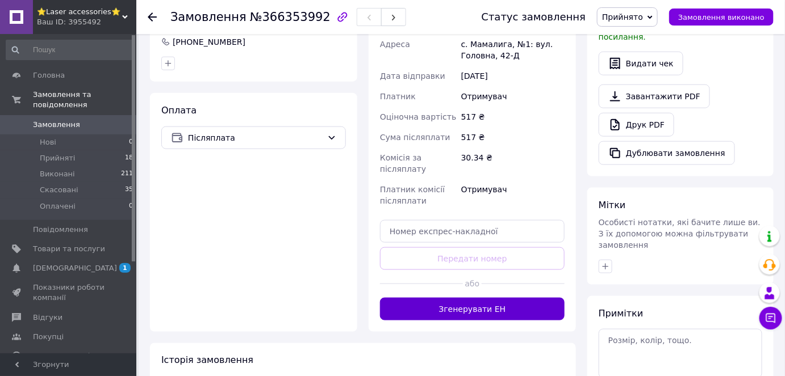
scroll to position [413, 0]
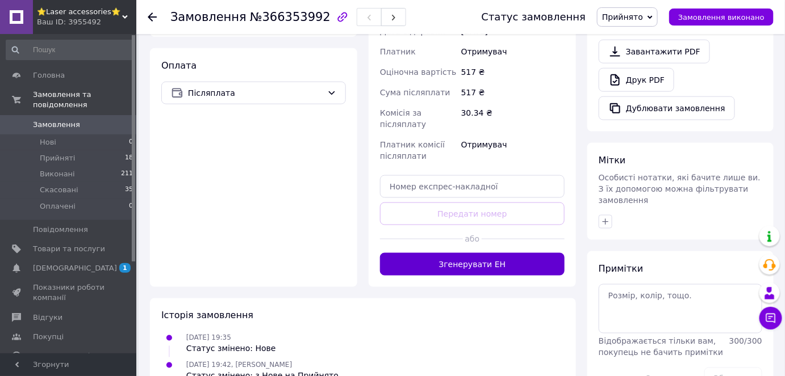
click at [478, 256] on button "Згенерувати ЕН" at bounding box center [472, 264] width 185 height 23
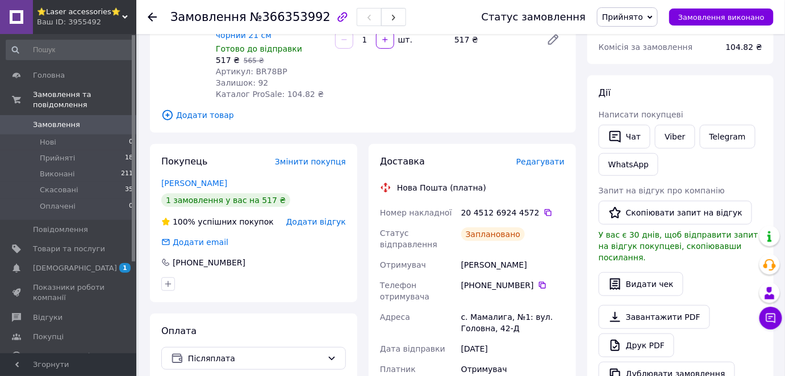
scroll to position [51, 0]
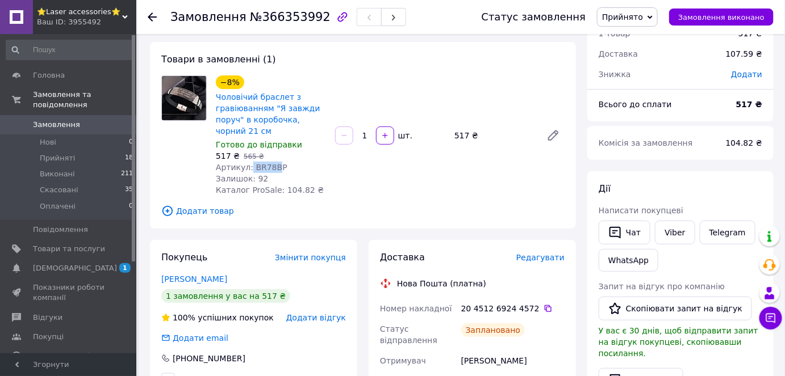
drag, startPoint x: 248, startPoint y: 167, endPoint x: 270, endPoint y: 167, distance: 22.7
click at [270, 167] on span "Артикул: BR78BP" at bounding box center [252, 167] width 72 height 9
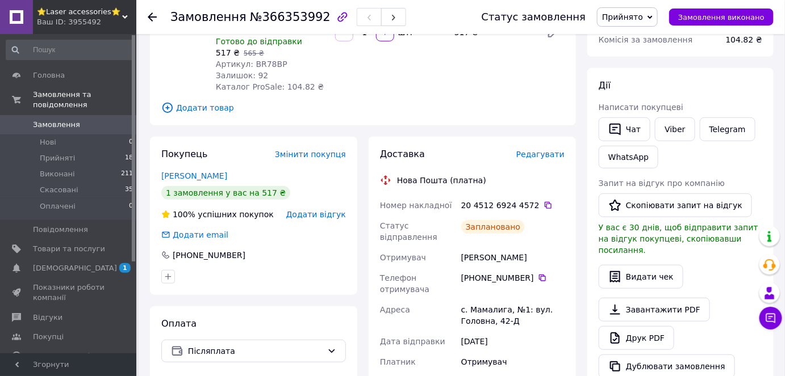
drag, startPoint x: 533, startPoint y: 207, endPoint x: 486, endPoint y: 359, distance: 159.7
click at [543, 207] on icon at bounding box center [547, 205] width 9 height 9
drag, startPoint x: 467, startPoint y: 247, endPoint x: 459, endPoint y: 247, distance: 7.9
click at [459, 248] on div "[PERSON_NAME]" at bounding box center [513, 258] width 108 height 20
copy div "[PERSON_NAME]"
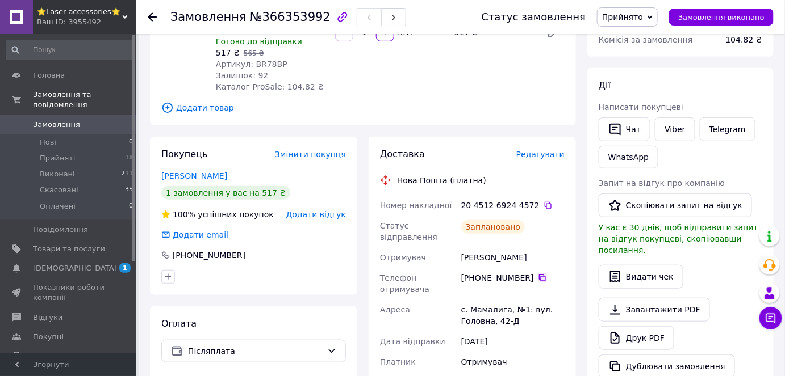
click at [539, 275] on icon at bounding box center [542, 278] width 7 height 7
